Goal: Navigation & Orientation: Find specific page/section

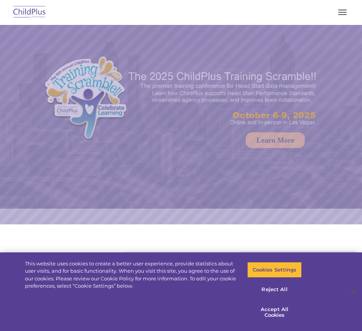
select select "MEDIUM"
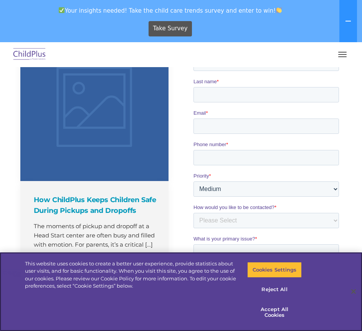
scroll to position [479, 0]
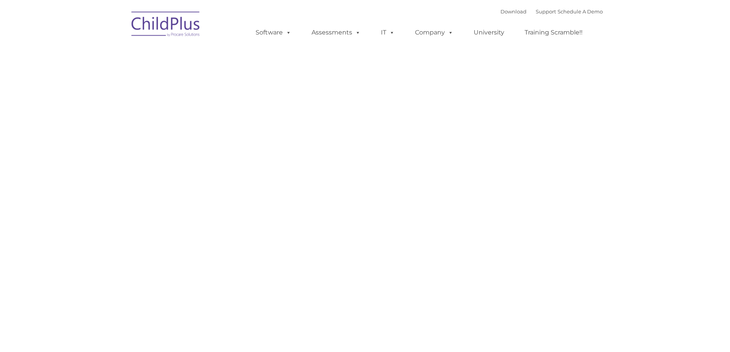
type input ""
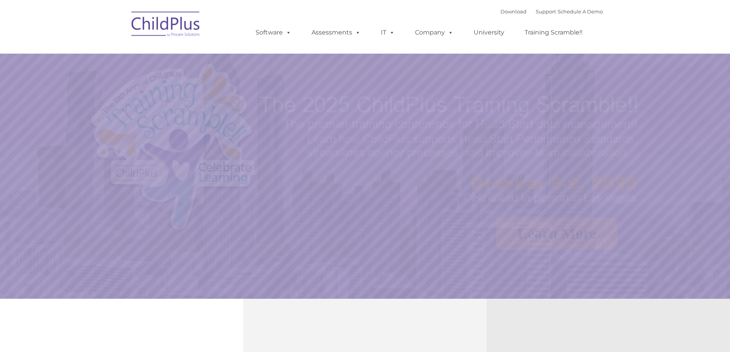
select select "MEDIUM"
